Goal: Transaction & Acquisition: Purchase product/service

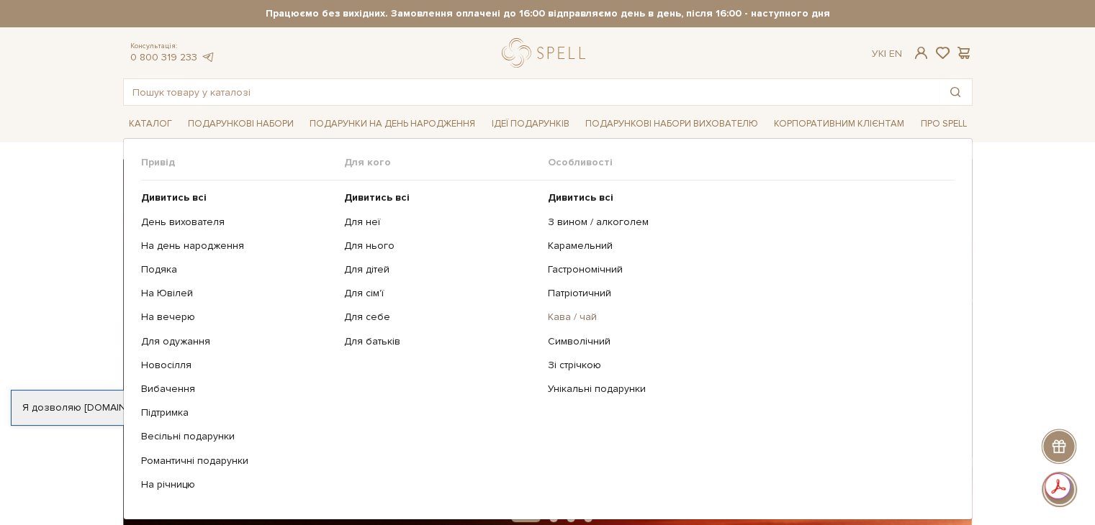
click at [568, 317] on link "Кава / чай" at bounding box center [746, 317] width 396 height 13
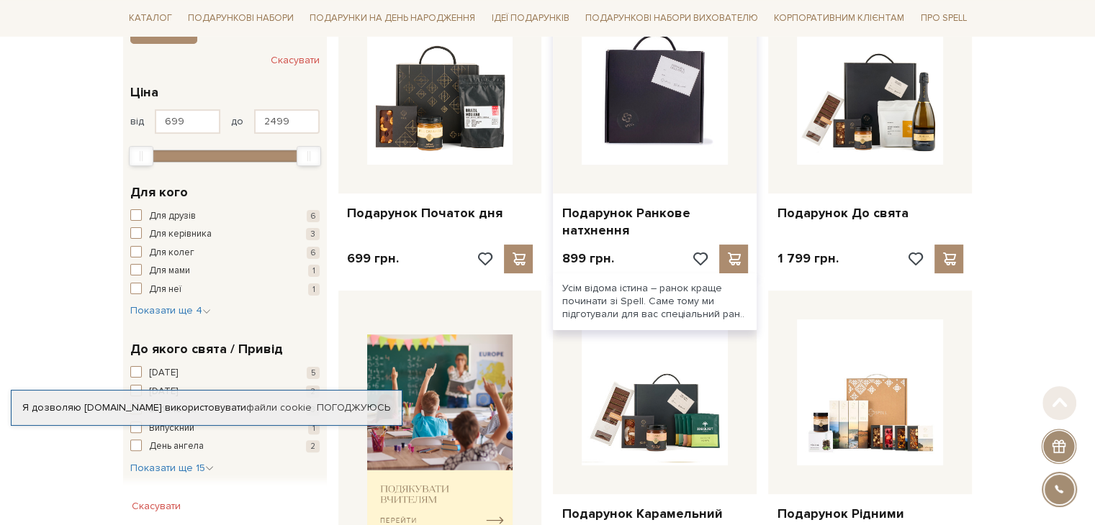
scroll to position [288, 0]
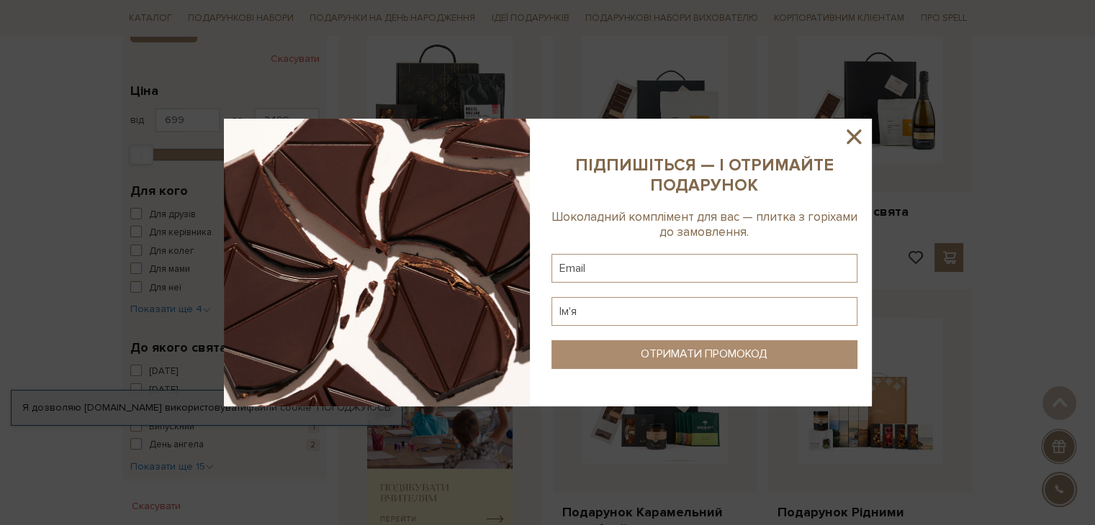
click at [852, 145] on icon at bounding box center [853, 136] width 24 height 24
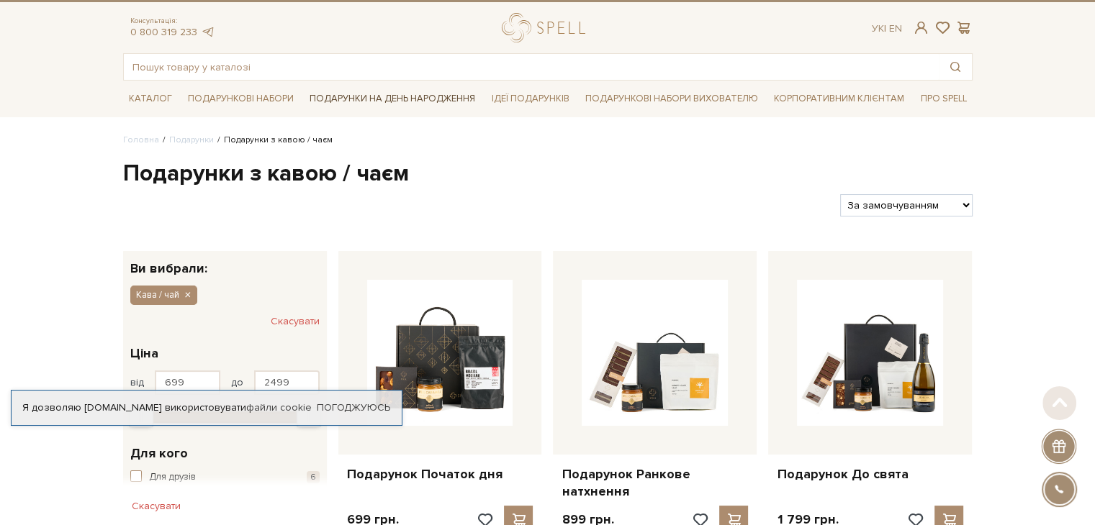
scroll to position [0, 0]
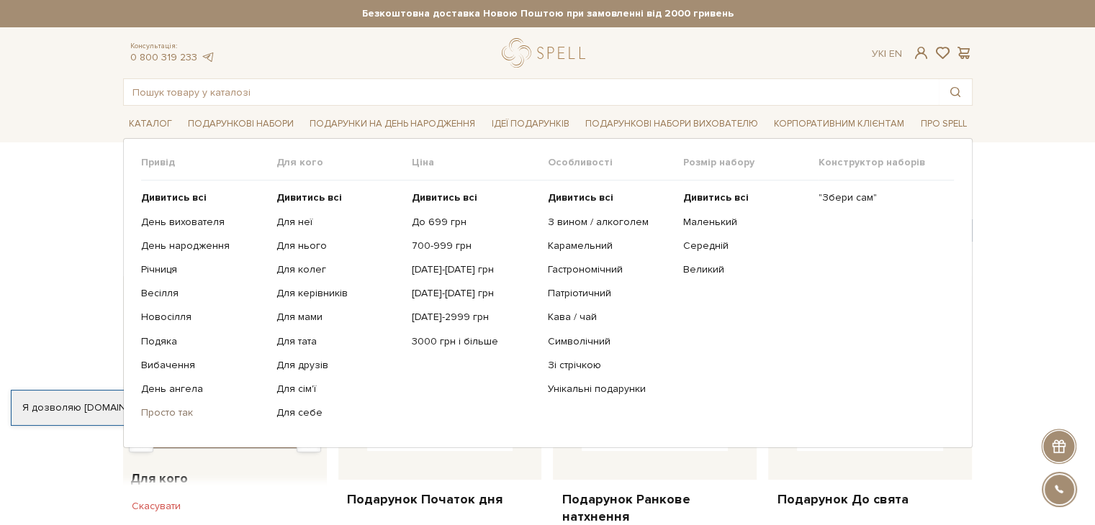
click at [157, 412] on link "Просто так" at bounding box center [203, 413] width 124 height 13
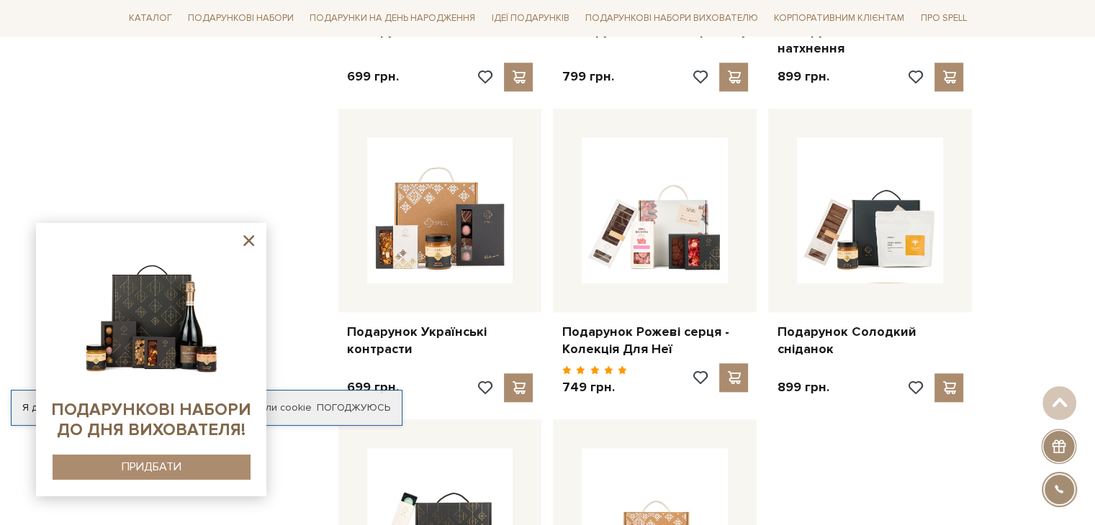
scroll to position [1367, 0]
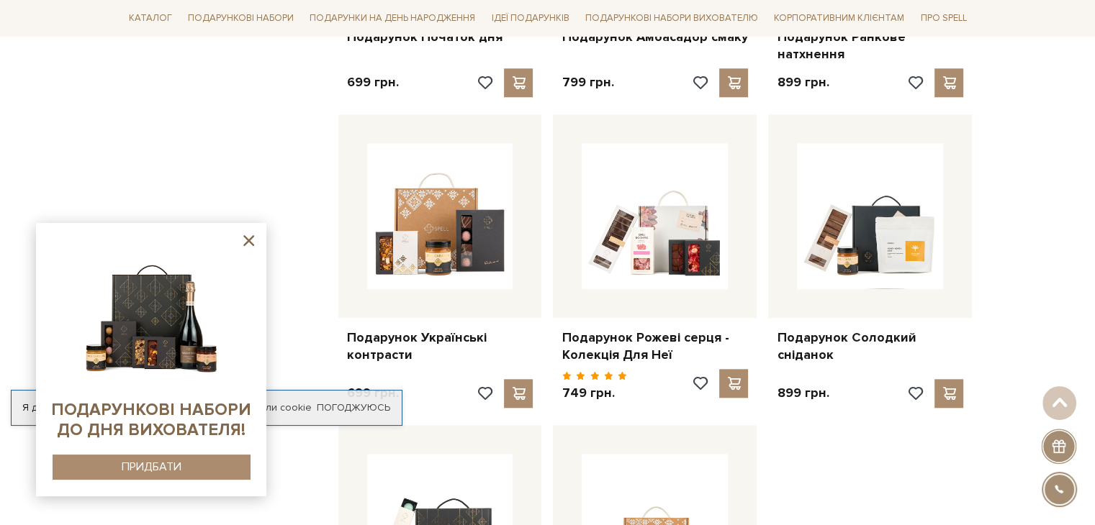
click at [243, 243] on icon at bounding box center [249, 241] width 18 height 18
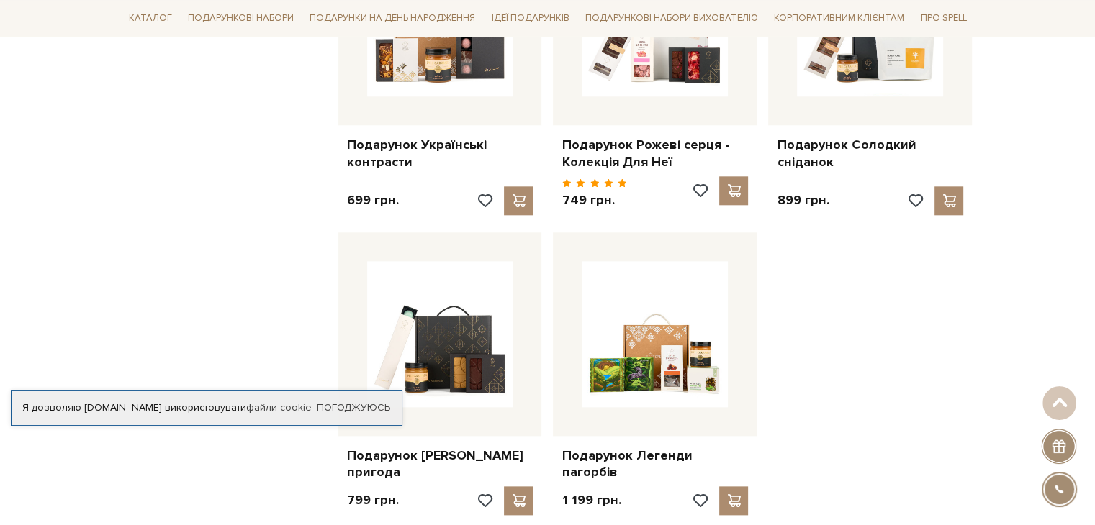
scroll to position [1655, 0]
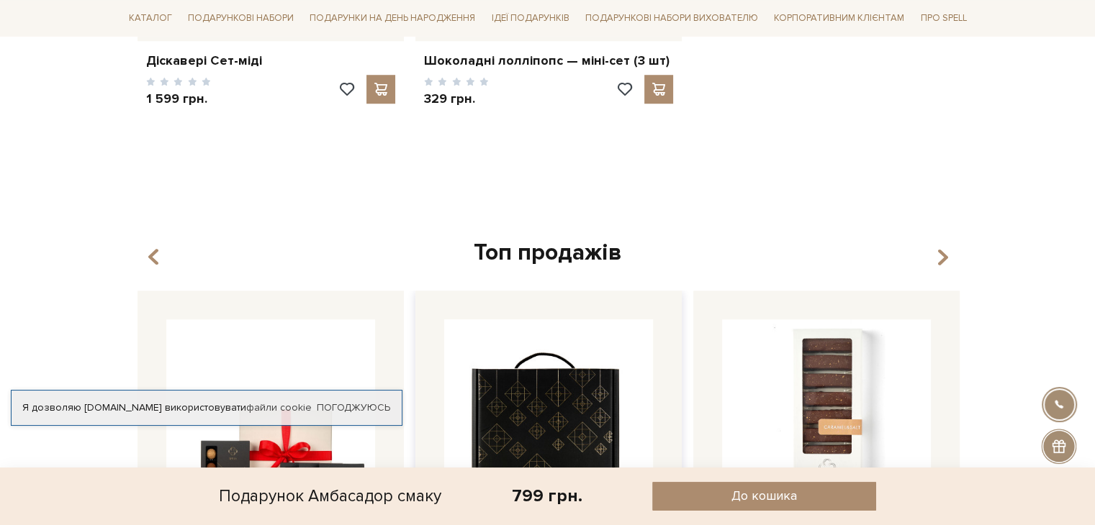
scroll to position [1295, 0]
